Goal: Information Seeking & Learning: Learn about a topic

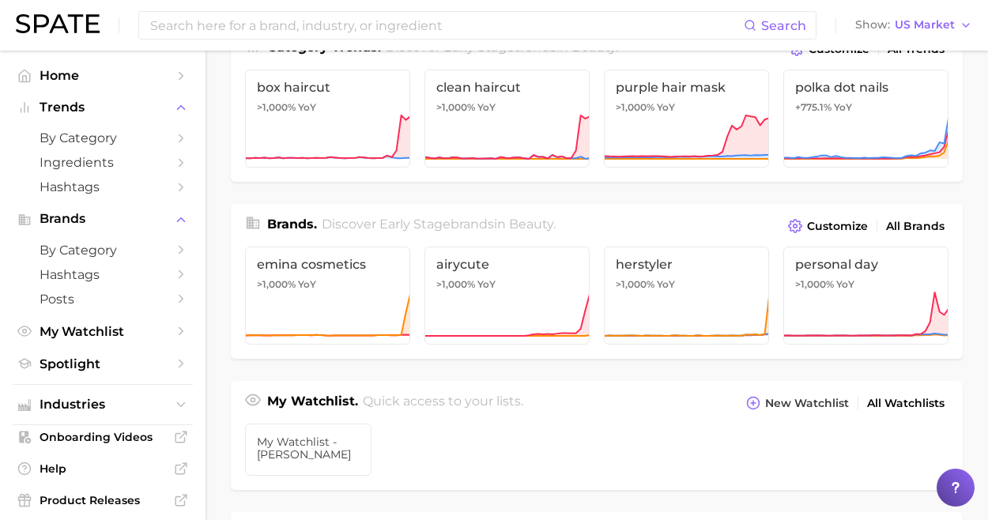
scroll to position [244, 0]
click at [925, 25] on span "US Market" at bounding box center [925, 25] width 60 height 9
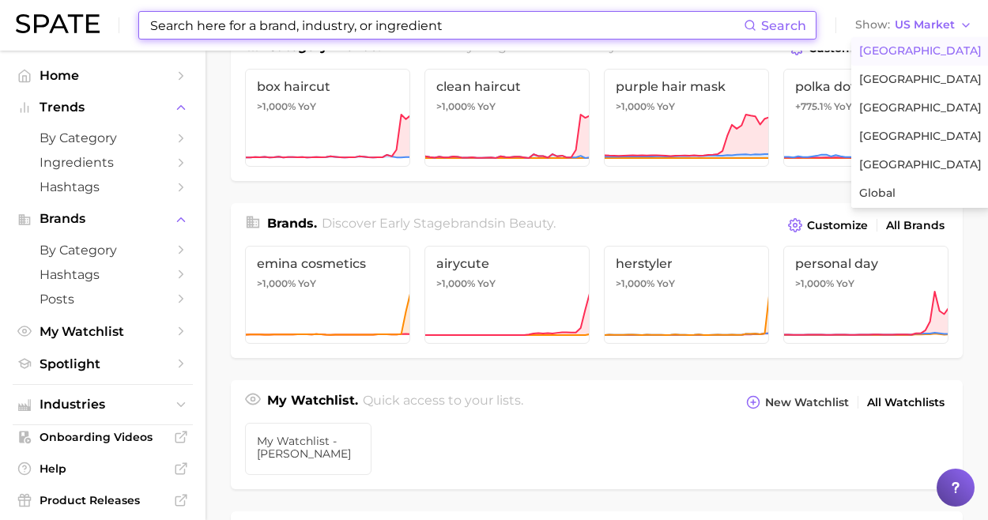
click at [478, 28] on input at bounding box center [446, 25] width 595 height 27
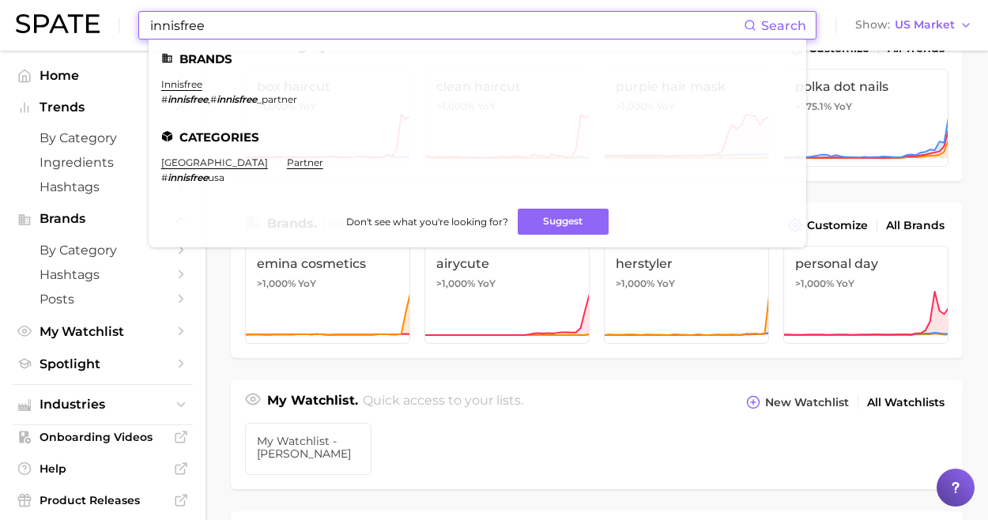
type input "innisfree"
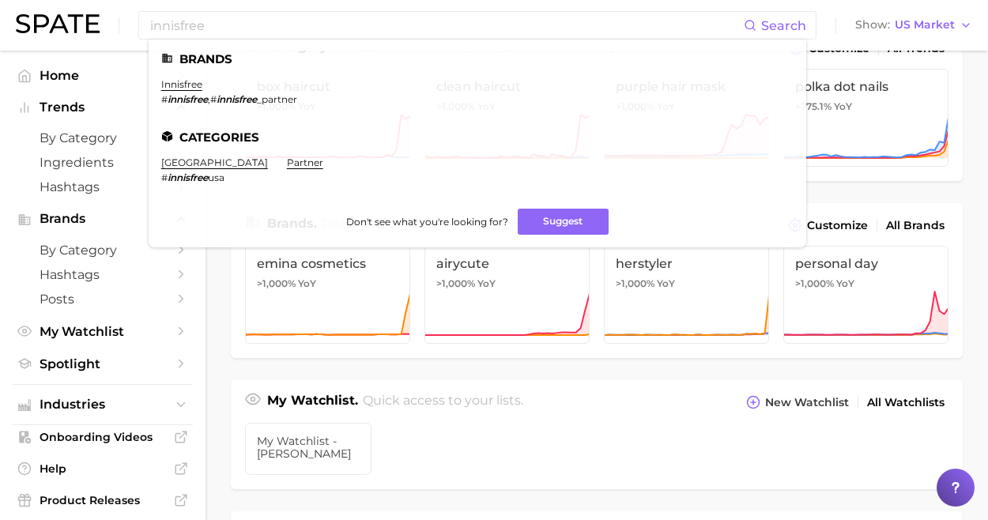
click at [367, 99] on ul "innisfree # innisfree , # innisfree _partner" at bounding box center [477, 98] width 633 height 40
click at [179, 85] on link "innisfree" at bounding box center [181, 84] width 41 height 12
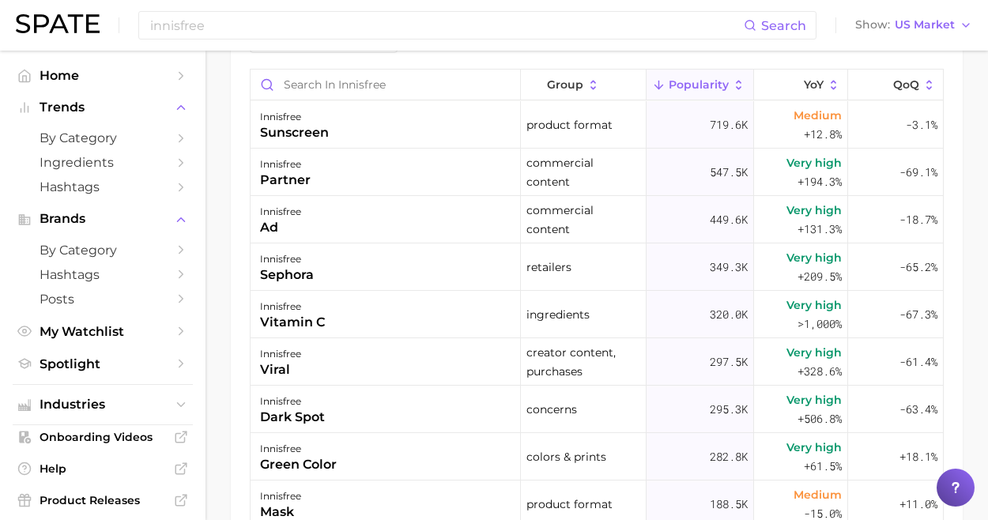
click at [179, 251] on polyline "Sidebar" at bounding box center [181, 250] width 4 height 7
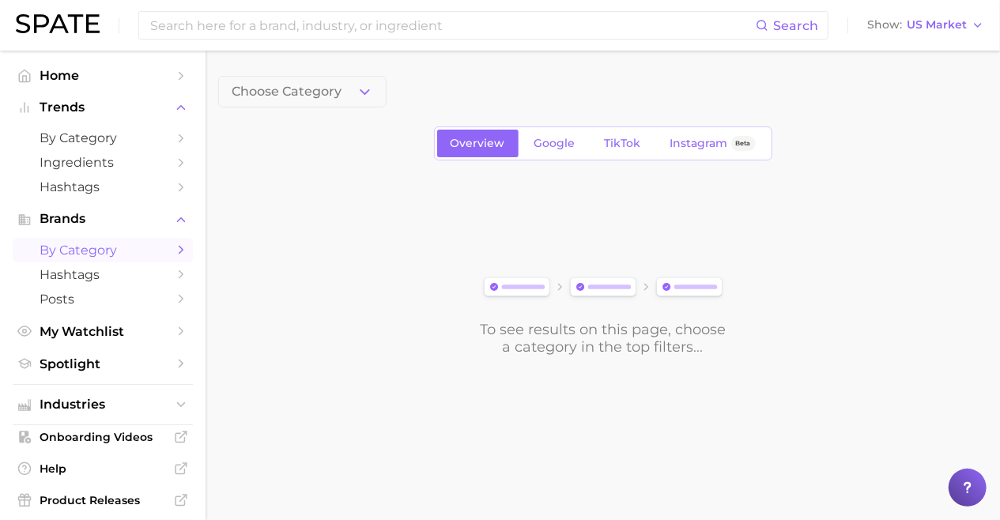
click at [567, 145] on span "Google" at bounding box center [555, 143] width 41 height 13
click at [370, 96] on icon "button" at bounding box center [365, 92] width 17 height 17
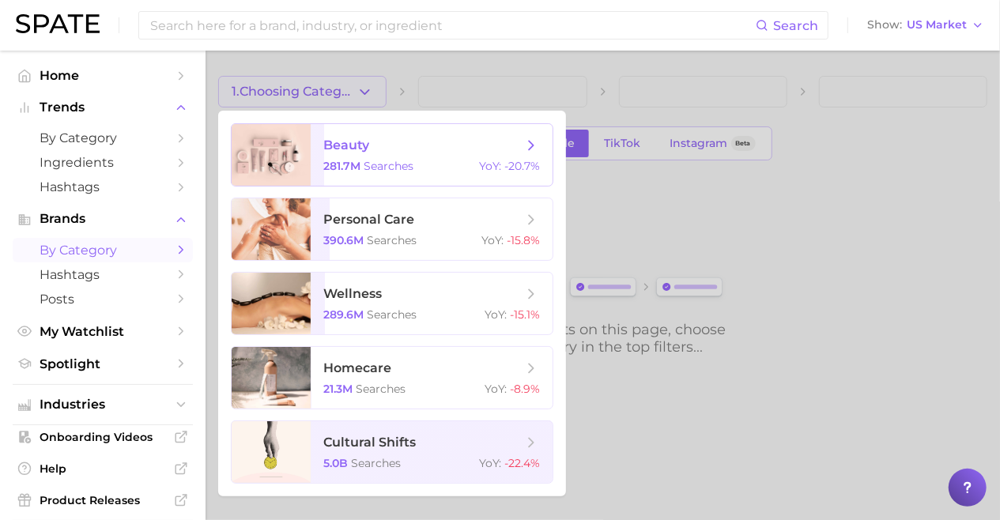
click at [371, 165] on span "searches" at bounding box center [389, 166] width 50 height 14
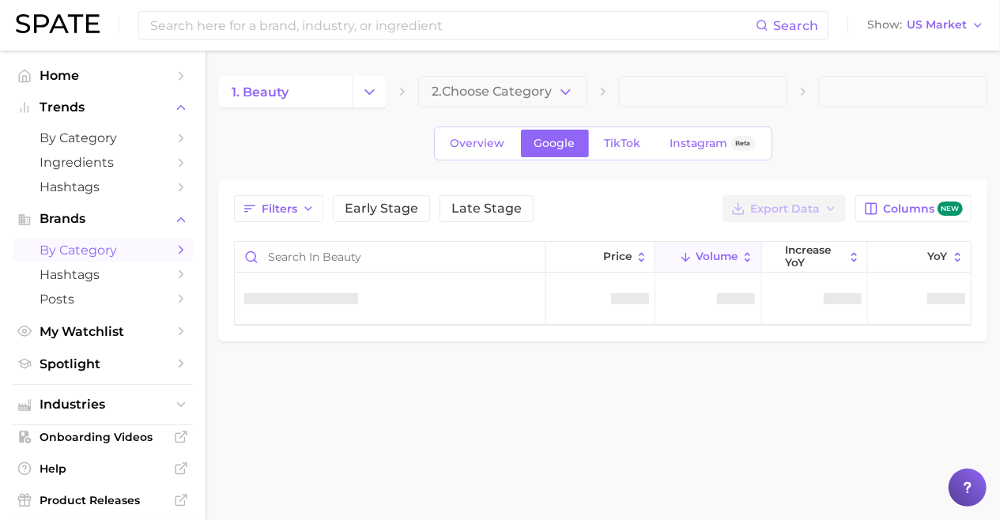
click at [563, 89] on icon "button" at bounding box center [565, 92] width 17 height 17
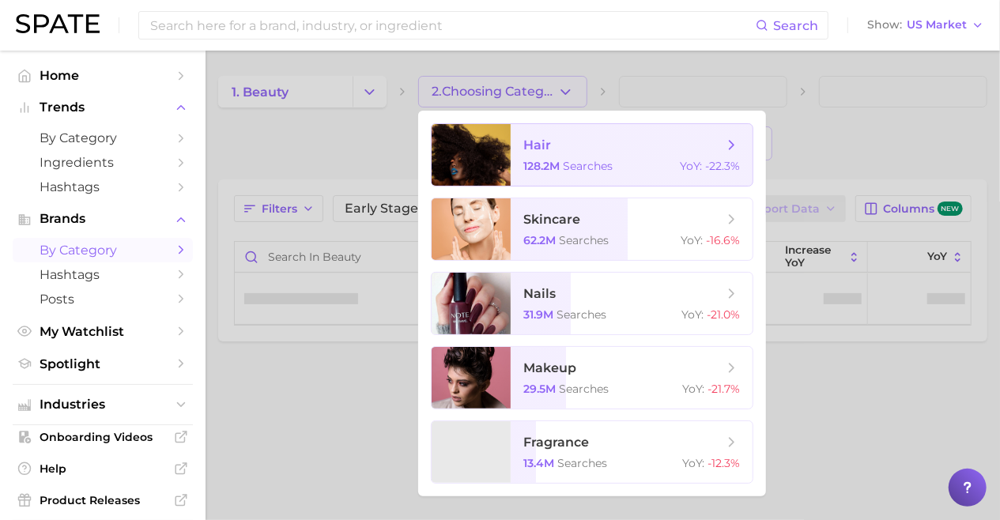
click at [580, 225] on span "skincare" at bounding box center [622, 219] width 199 height 17
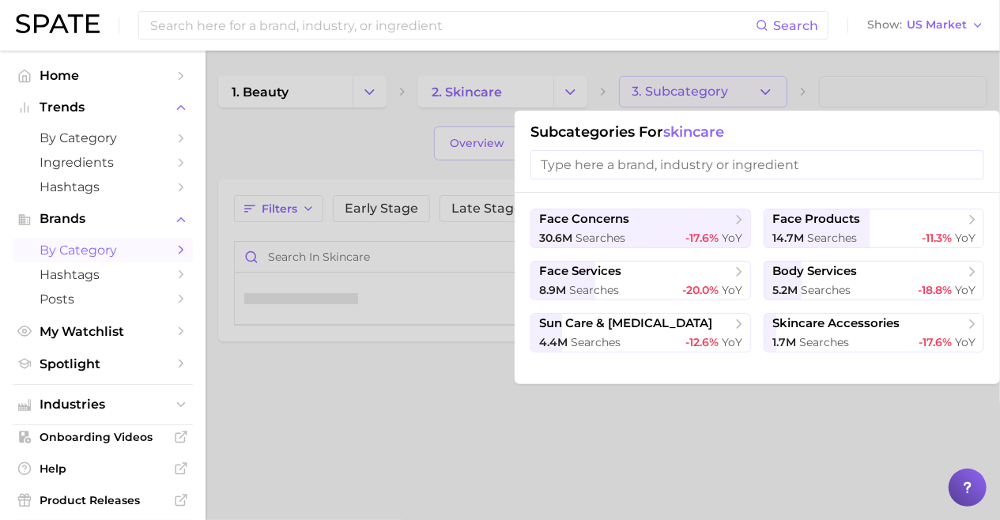
click at [677, 62] on div at bounding box center [500, 260] width 1000 height 520
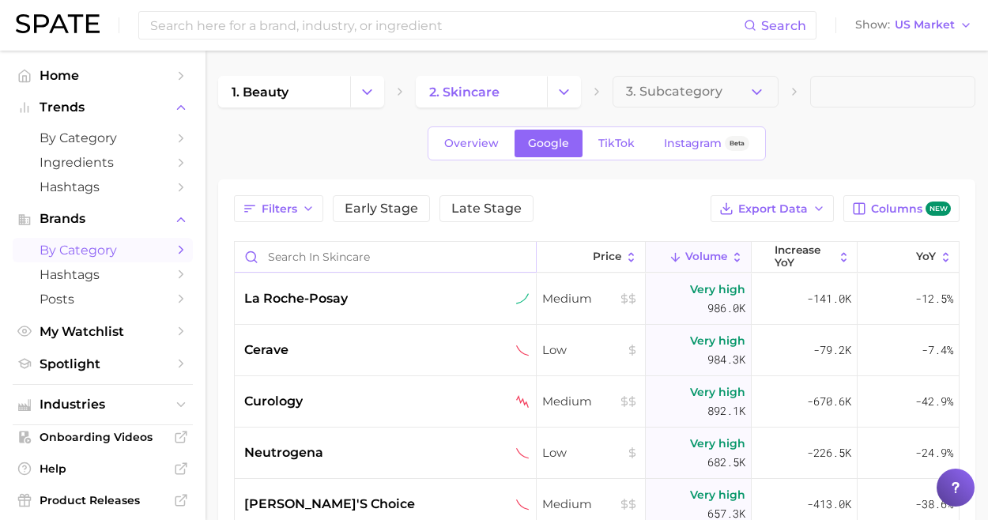
click at [362, 254] on input "Search in skincare" at bounding box center [385, 257] width 301 height 30
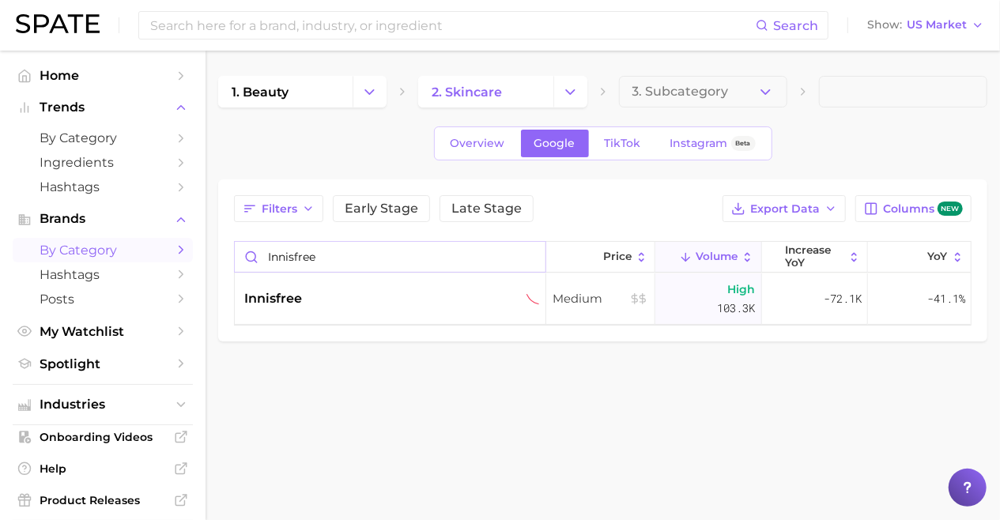
type input "innisfree"
click at [941, 28] on span "US Market" at bounding box center [937, 25] width 60 height 9
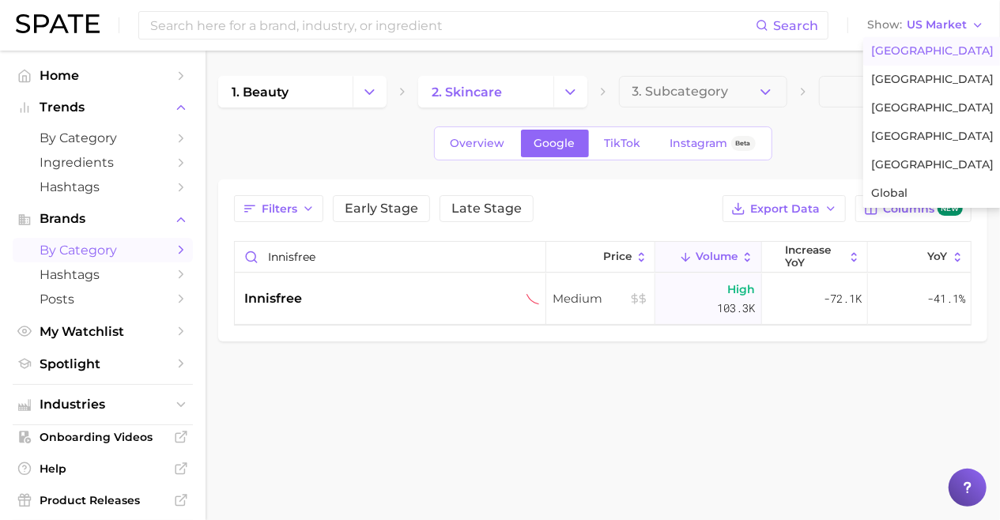
click at [393, 465] on body "Search Show US Market [GEOGRAPHIC_DATA] [GEOGRAPHIC_DATA] [GEOGRAPHIC_DATA] [GE…" at bounding box center [500, 260] width 1000 height 520
